Goal: Task Accomplishment & Management: Complete application form

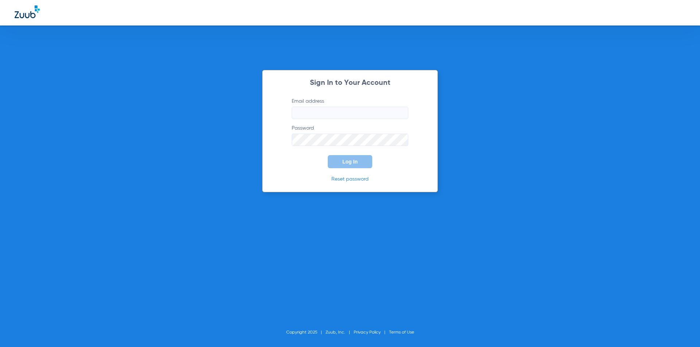
type input "[EMAIL_ADDRESS][DOMAIN_NAME]"
click at [354, 164] on span "Log In" at bounding box center [349, 162] width 15 height 6
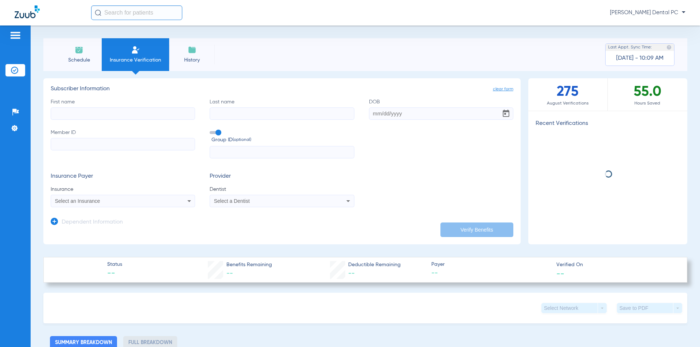
click at [136, 114] on input "First name" at bounding box center [123, 114] width 144 height 12
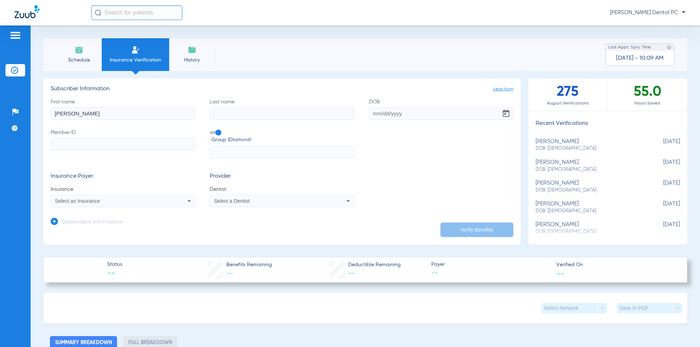
type input "[PERSON_NAME]"
click at [295, 121] on div "First name [PERSON_NAME] Last name DOB Member ID Group ID (optional)" at bounding box center [282, 128] width 463 height 61
click at [295, 114] on input "Last name" at bounding box center [282, 114] width 144 height 12
type input "o"
type input "potter"
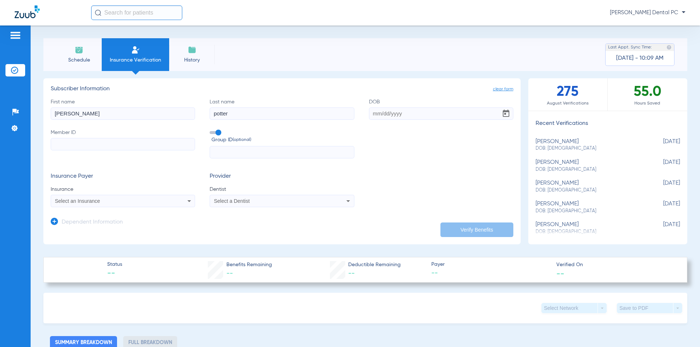
click at [379, 112] on input "DOB" at bounding box center [441, 114] width 144 height 12
paste input "[DATE]"
type input "[DATE]"
click at [73, 144] on input "Member ID" at bounding box center [123, 144] width 144 height 12
type input "20079"
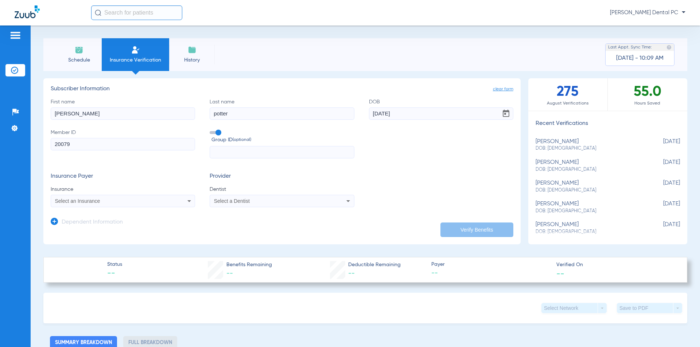
click at [170, 202] on div "Select an Insurance" at bounding box center [123, 201] width 144 height 9
type input "delta dental"
click at [103, 212] on input "delta dental" at bounding box center [112, 213] width 122 height 15
click at [114, 202] on div at bounding box center [350, 173] width 700 height 347
click at [101, 208] on app-dependent-form "Dependent Information" at bounding box center [282, 219] width 463 height 24
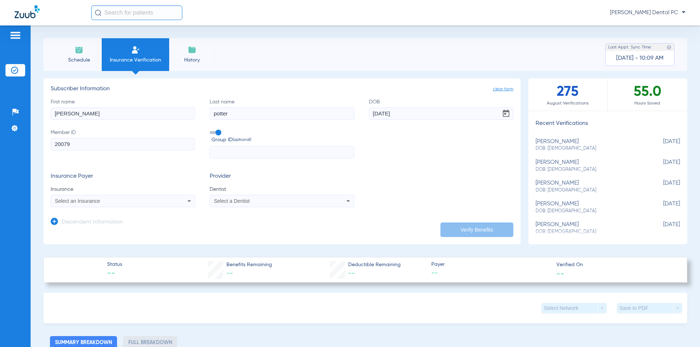
click at [101, 203] on div "Select an Insurance" at bounding box center [109, 201] width 109 height 5
click at [93, 211] on input "dropdown search" at bounding box center [112, 213] width 122 height 15
type input "delta dental"
click at [94, 227] on div "delta dental close No Results" at bounding box center [112, 219] width 122 height 27
click at [100, 204] on div at bounding box center [350, 173] width 700 height 347
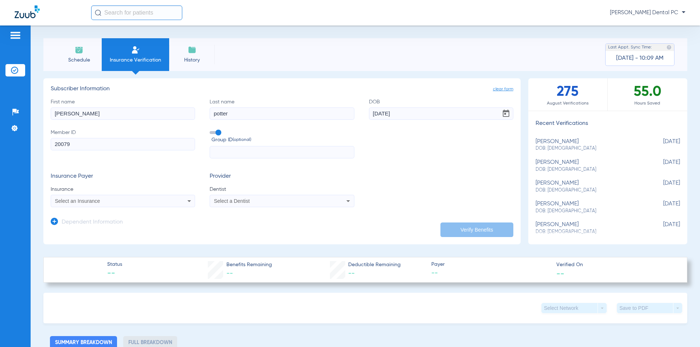
click at [217, 133] on span at bounding box center [215, 132] width 11 height 3
click at [211, 130] on input "Group ID (optional)" at bounding box center [211, 130] width 0 height 0
click at [253, 203] on div "Select a Dentist" at bounding box center [268, 201] width 109 height 5
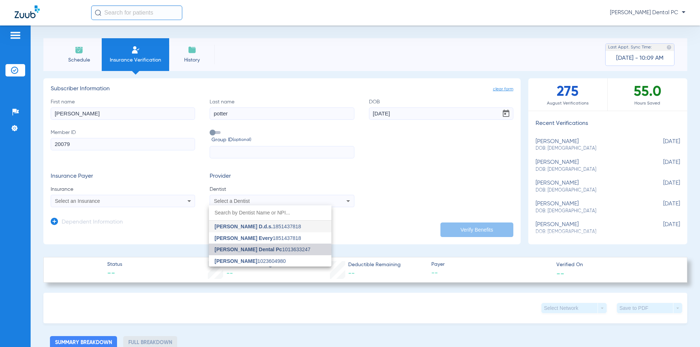
click at [242, 250] on span "[PERSON_NAME] Dental Pc" at bounding box center [248, 250] width 67 height 6
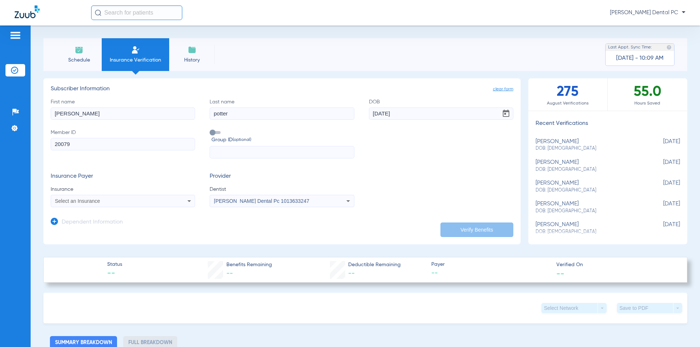
click at [143, 205] on div "Select an Insurance" at bounding box center [123, 201] width 144 height 9
click at [88, 217] on input "delta" at bounding box center [112, 213] width 122 height 15
click at [86, 213] on input "delta" at bounding box center [112, 213] width 122 height 15
type input "delta"
click at [100, 201] on div at bounding box center [350, 173] width 700 height 347
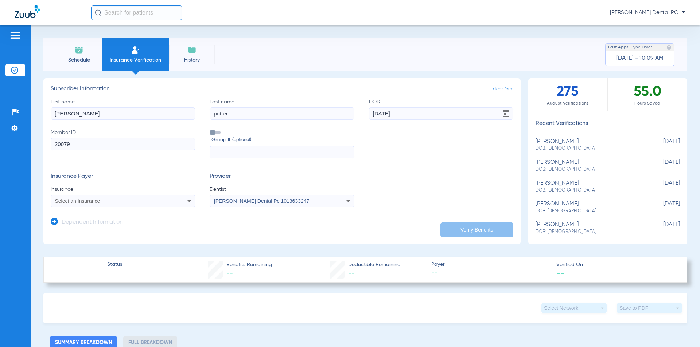
click at [100, 199] on span "Select an Insurance" at bounding box center [77, 201] width 45 height 6
click at [247, 234] on div at bounding box center [350, 173] width 700 height 347
click at [93, 206] on mat-select "Select an Insurance" at bounding box center [123, 201] width 144 height 12
click at [94, 200] on span "Select an Insurance" at bounding box center [77, 201] width 45 height 6
type input "delta"
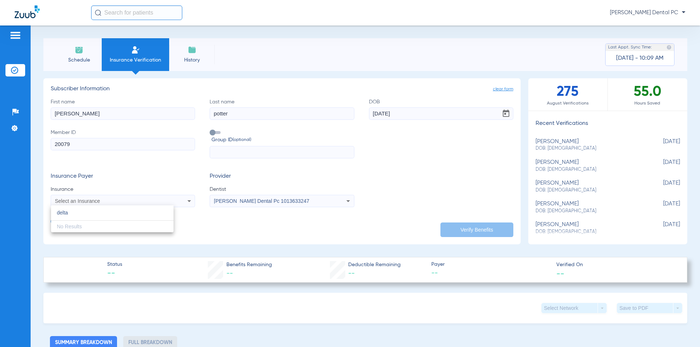
click at [104, 146] on div at bounding box center [350, 173] width 700 height 347
click at [82, 117] on input "[PERSON_NAME]" at bounding box center [123, 114] width 144 height 12
drag, startPoint x: 80, startPoint y: 114, endPoint x: 34, endPoint y: 113, distance: 46.3
click at [34, 113] on div "Schedule Insurance Verification History Last Appt. Sync Time: [DATE] - 10:09 AM…" at bounding box center [365, 187] width 669 height 322
type input "[PERSON_NAME]"
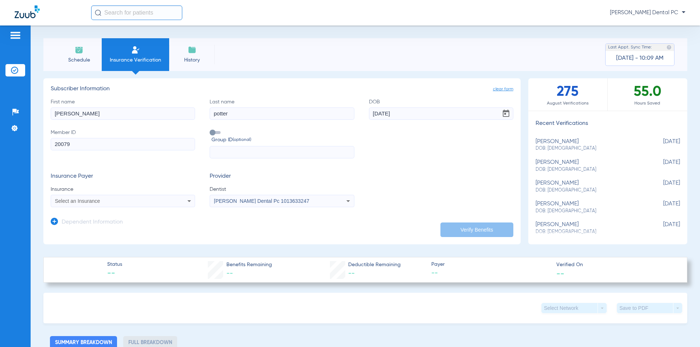
drag, startPoint x: 234, startPoint y: 115, endPoint x: 200, endPoint y: 115, distance: 34.6
click at [200, 115] on div "First name [PERSON_NAME] Last name [PERSON_NAME] DOB [DEMOGRAPHIC_DATA] Member …" at bounding box center [282, 128] width 463 height 61
type input "Potter"
click at [130, 143] on input "20079" at bounding box center [123, 144] width 144 height 12
click at [83, 202] on span "Select an Insurance" at bounding box center [77, 201] width 45 height 6
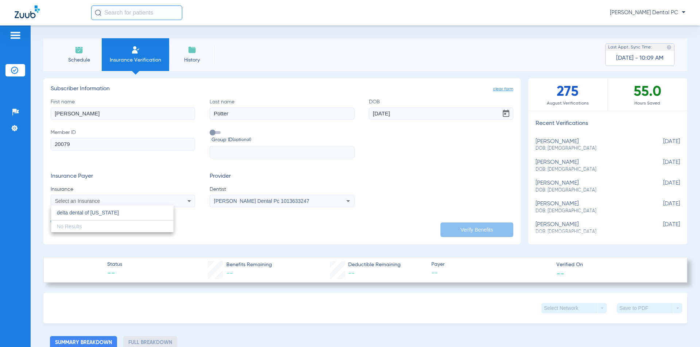
click at [96, 214] on input "delta dental of [US_STATE]" at bounding box center [112, 213] width 122 height 15
click at [128, 218] on input "delta dental of [US_STATE]" at bounding box center [112, 213] width 122 height 15
type input "delta dental of [US_STATE]"
click at [229, 229] on div at bounding box center [350, 173] width 700 height 347
click at [364, 156] on div "First name [PERSON_NAME] Last name [PERSON_NAME] DOB [DEMOGRAPHIC_DATA] Member …" at bounding box center [282, 128] width 463 height 61
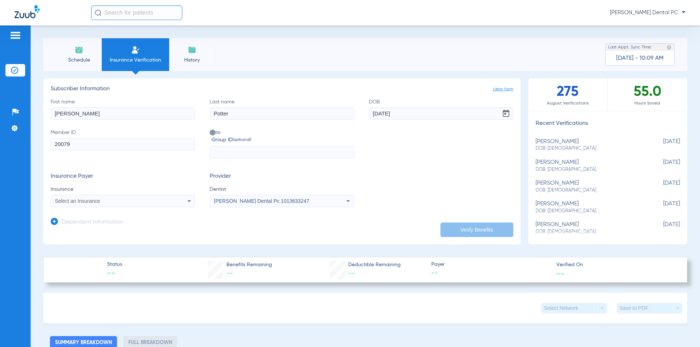
click at [118, 140] on input "20079" at bounding box center [123, 144] width 144 height 12
type input "20079"
click at [126, 200] on div "Select an Insurance" at bounding box center [109, 201] width 109 height 5
click at [139, 175] on div at bounding box center [350, 173] width 700 height 347
click at [115, 200] on div "Select an Insurance" at bounding box center [109, 201] width 109 height 5
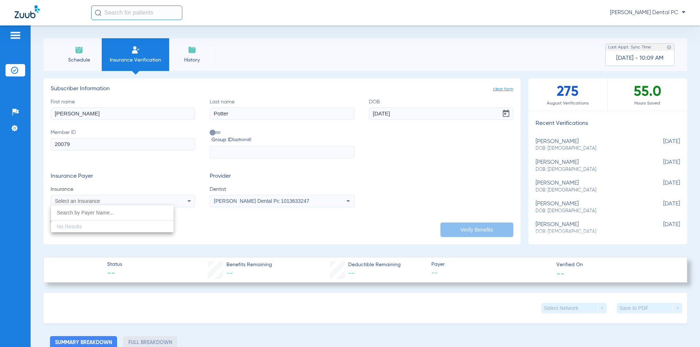
click at [94, 225] on div "No Results" at bounding box center [112, 219] width 122 height 27
click at [95, 212] on input "dropdown search" at bounding box center [112, 213] width 122 height 15
click at [112, 184] on div at bounding box center [350, 173] width 700 height 347
click at [82, 202] on span "Select an Insurance" at bounding box center [77, 201] width 45 height 6
type input "delta"
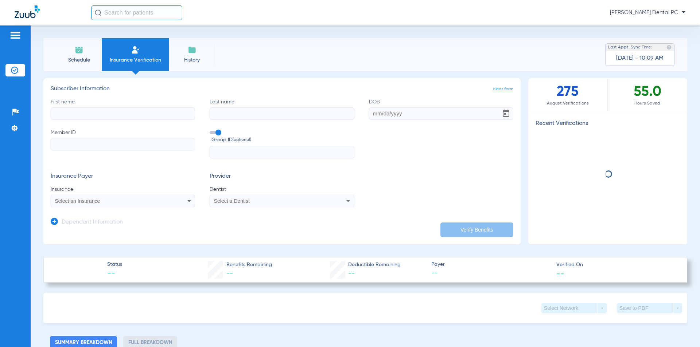
click at [90, 202] on span "Select an Insurance" at bounding box center [77, 201] width 45 height 6
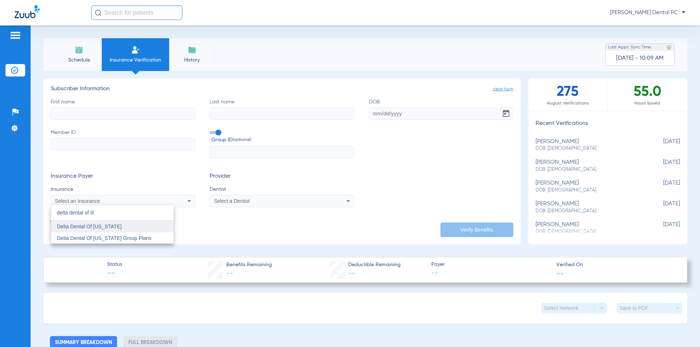
type input "delta dental of ill"
click at [118, 226] on mat-option "Delta Dental Of Illinois" at bounding box center [112, 227] width 122 height 12
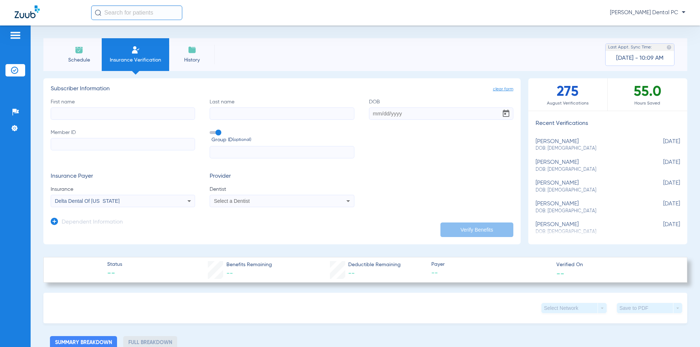
click at [96, 112] on input "First name" at bounding box center [123, 114] width 144 height 12
type input "TERRY"
click at [224, 116] on input "Last name" at bounding box center [282, 114] width 144 height 12
type input "POTTER"
click at [379, 113] on input "DOB" at bounding box center [441, 114] width 144 height 12
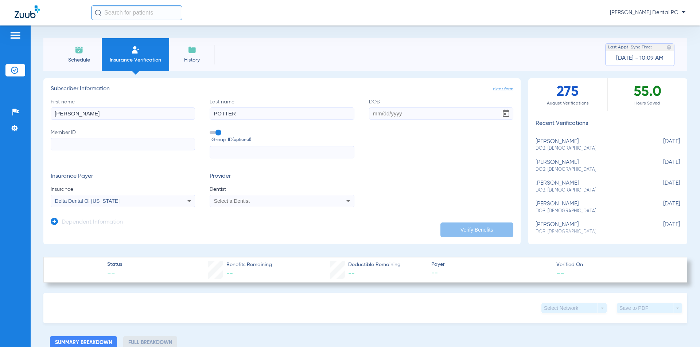
paste input "[DATE]"
type input "[DATE]"
click at [58, 140] on input "Member ID" at bounding box center [123, 144] width 144 height 12
type input "20079"
click at [381, 184] on div "Insurance Payer Insurance Delta Dental Of Illinois Provider Dentist Select a De…" at bounding box center [282, 190] width 463 height 34
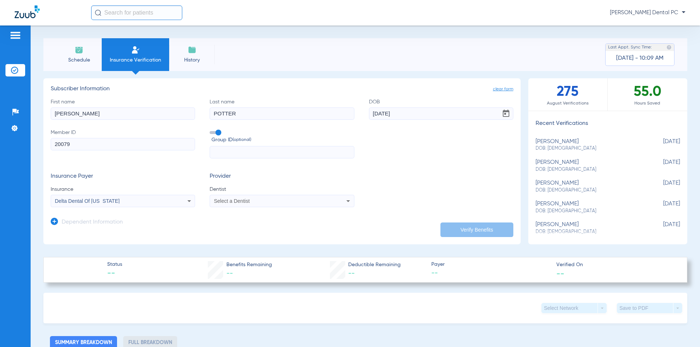
click at [231, 202] on span "Select a Dentist" at bounding box center [232, 201] width 36 height 6
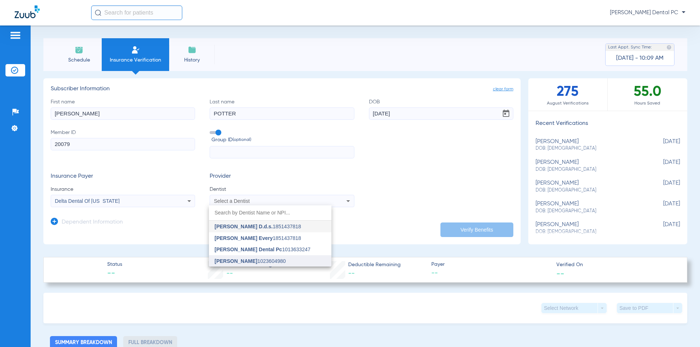
click at [229, 258] on span "[PERSON_NAME]" at bounding box center [236, 261] width 43 height 6
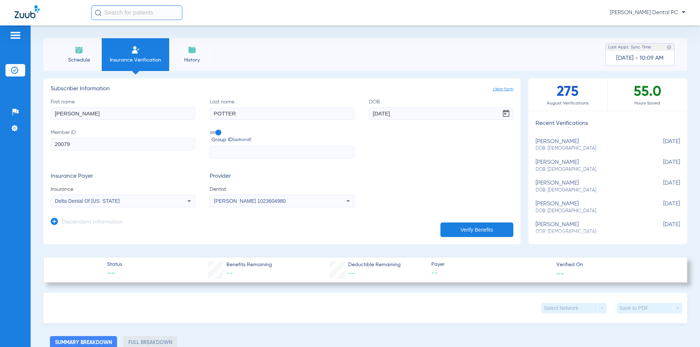
click at [470, 229] on button "Verify Benefits" at bounding box center [476, 230] width 73 height 15
